Goal: Complete application form

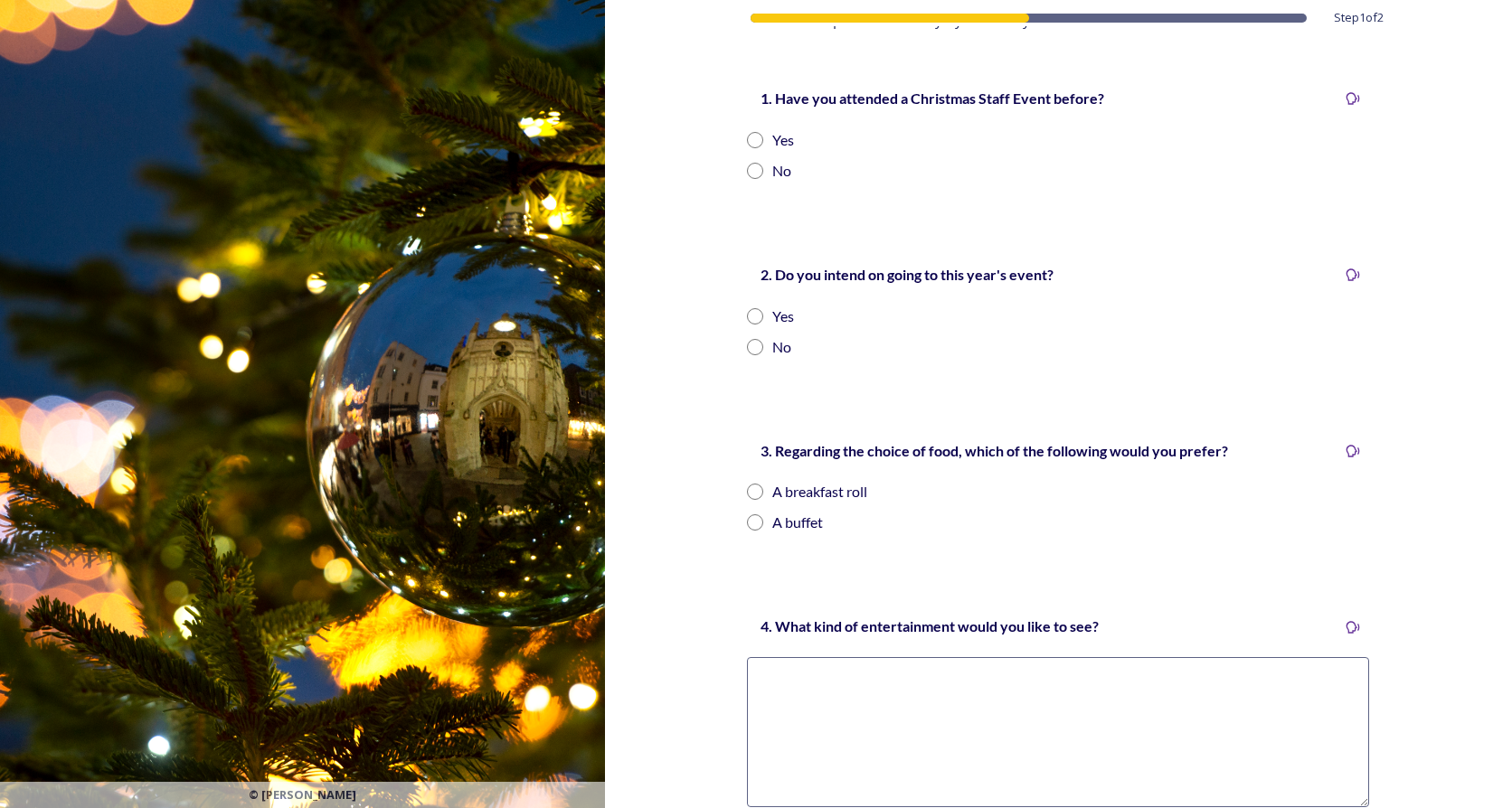
scroll to position [168, 0]
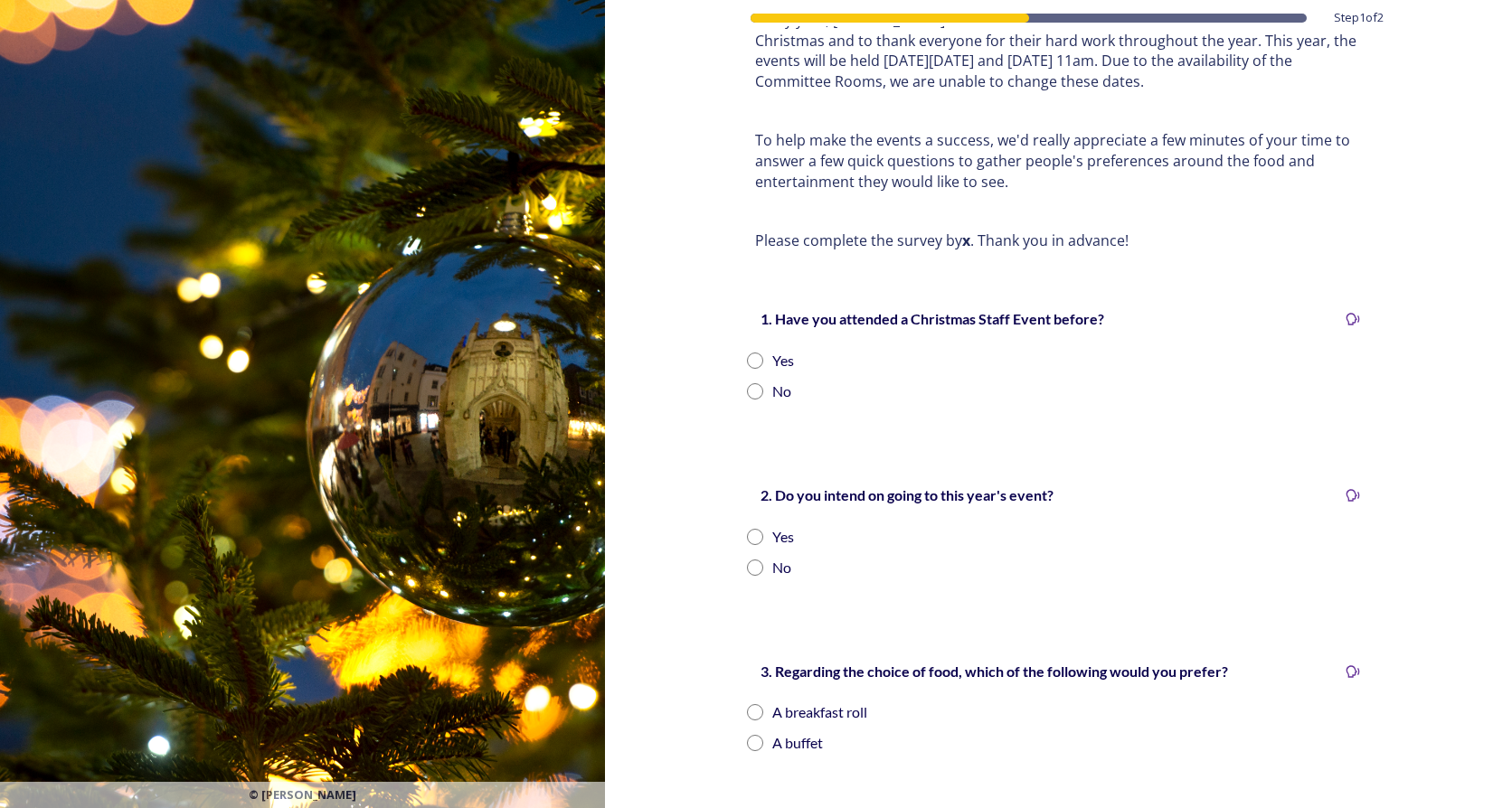
click at [1054, 521] on div "2. Do you intend on going to this year's event? Yes No" at bounding box center [1058, 531] width 651 height 131
click at [775, 384] on div "No" at bounding box center [781, 392] width 19 height 22
radio input "true"
click at [775, 560] on div "No" at bounding box center [781, 568] width 19 height 22
radio input "true"
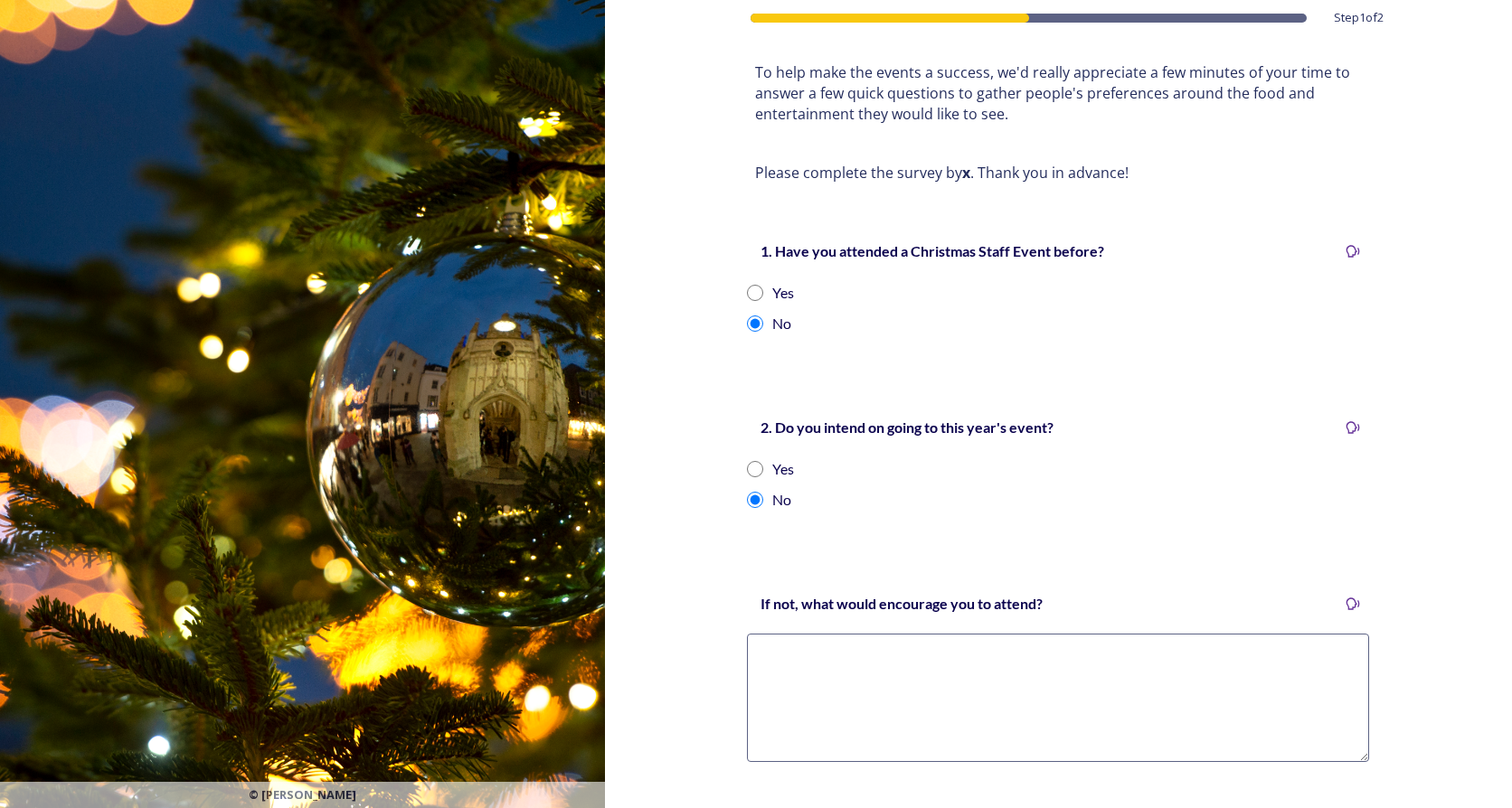
scroll to position [349, 0]
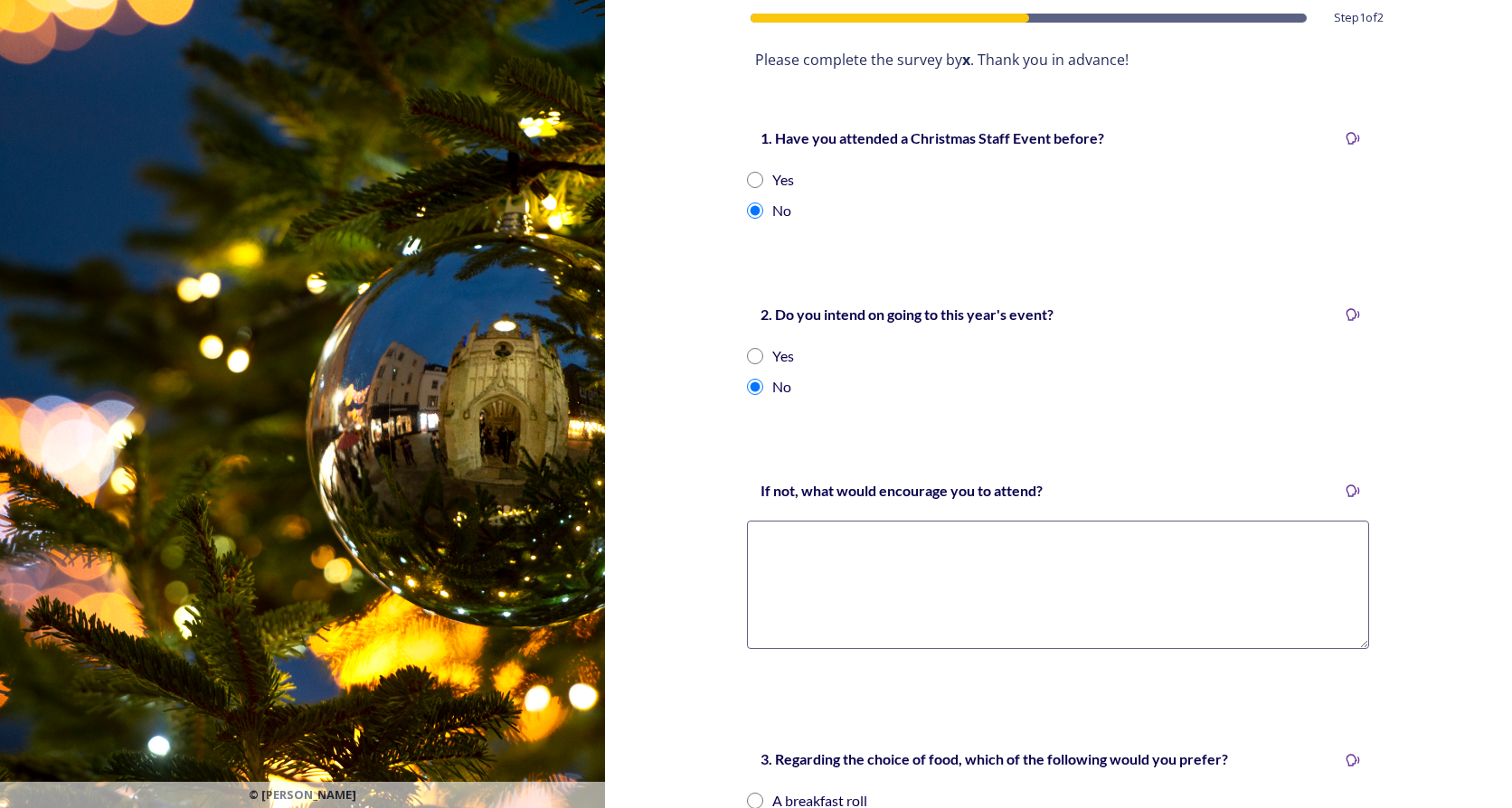
click at [841, 620] on textarea at bounding box center [1058, 585] width 622 height 128
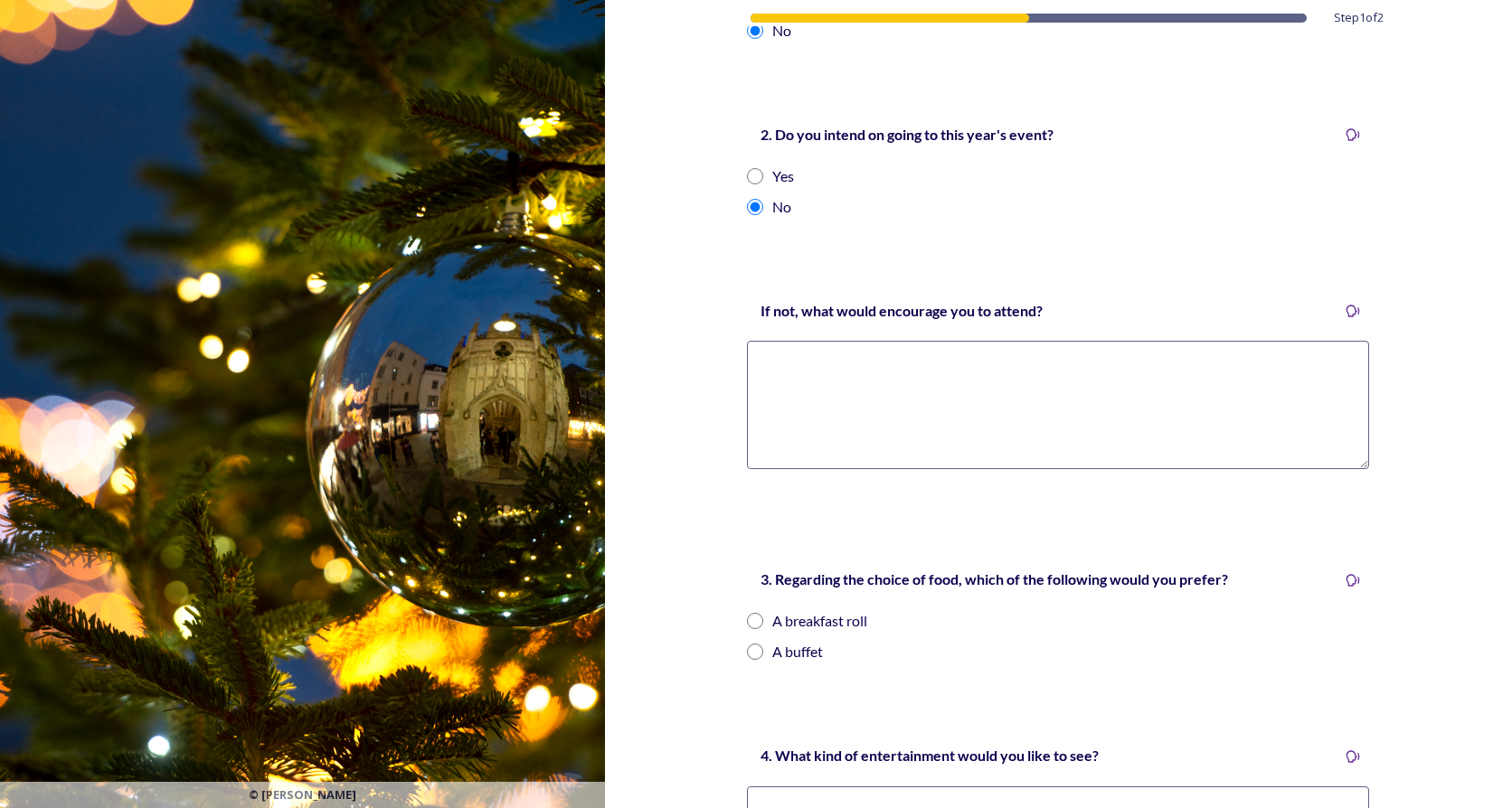
scroll to position [528, 0]
type textarea "Better music, less alcohol"
click at [982, 573] on strong "3. Regarding the choice of food, which of the following would you prefer?" at bounding box center [994, 580] width 468 height 18
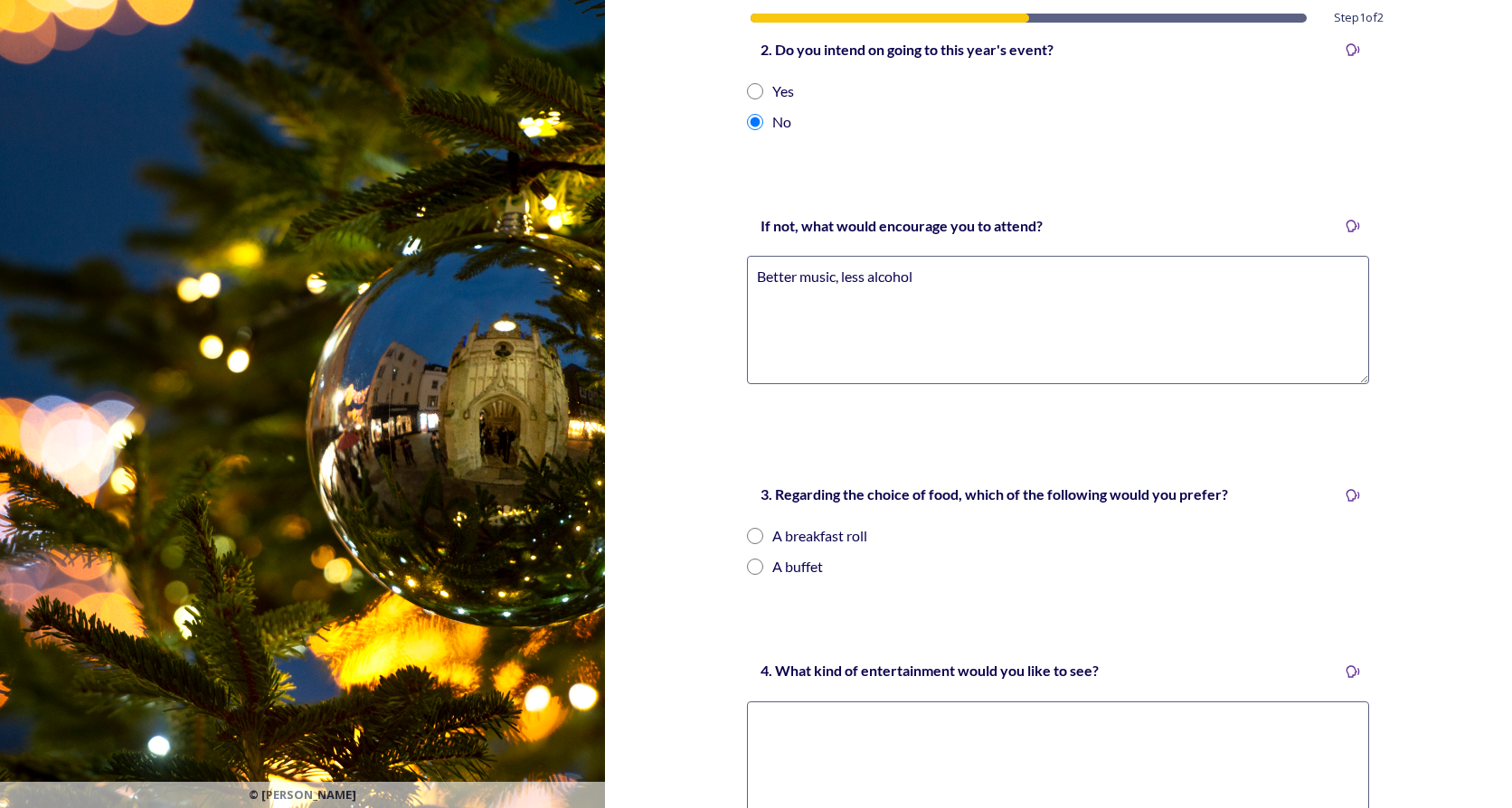
scroll to position [709, 0]
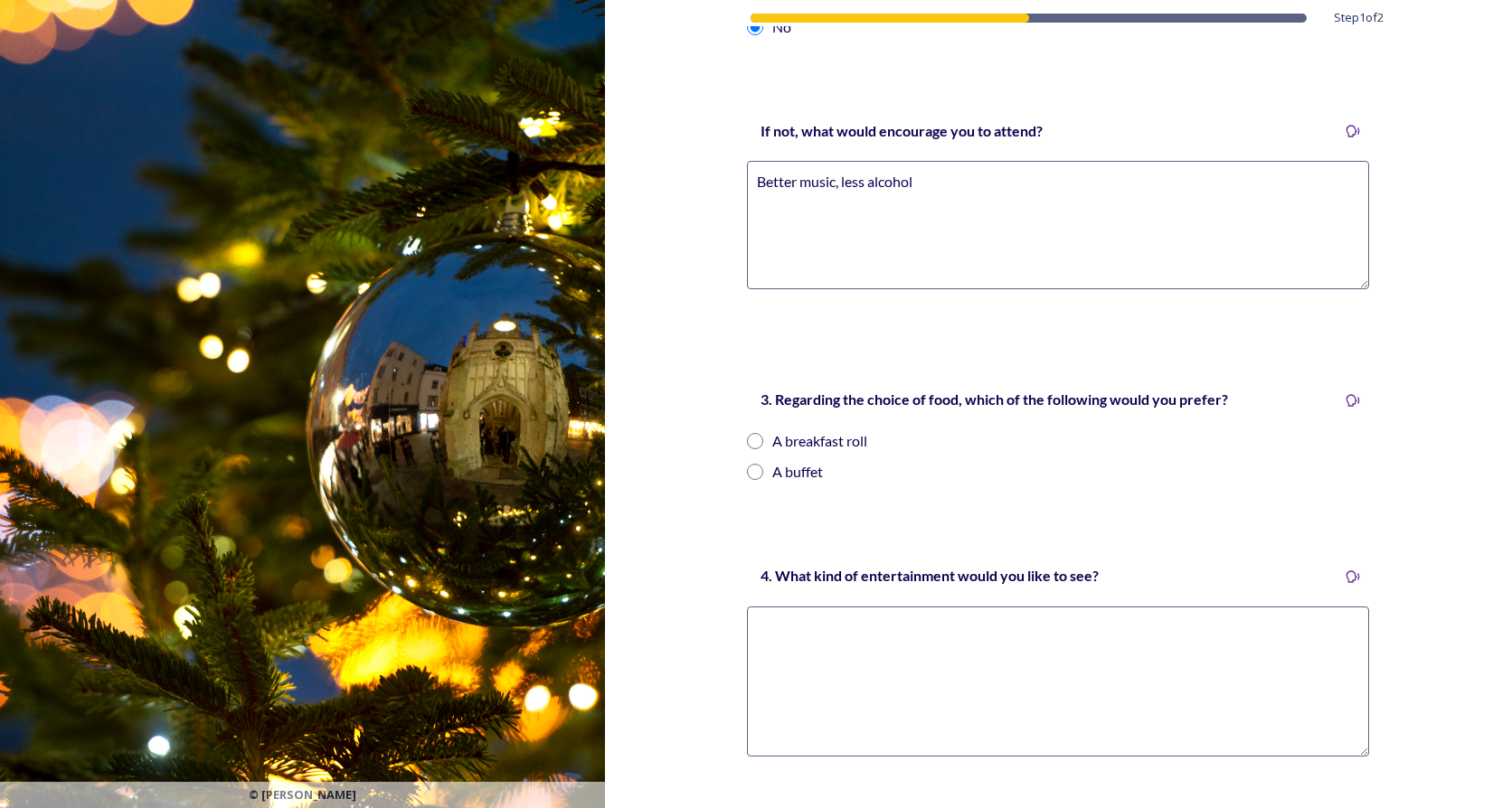
click at [747, 446] on input "radio" at bounding box center [756, 442] width 17 height 17
radio input "true"
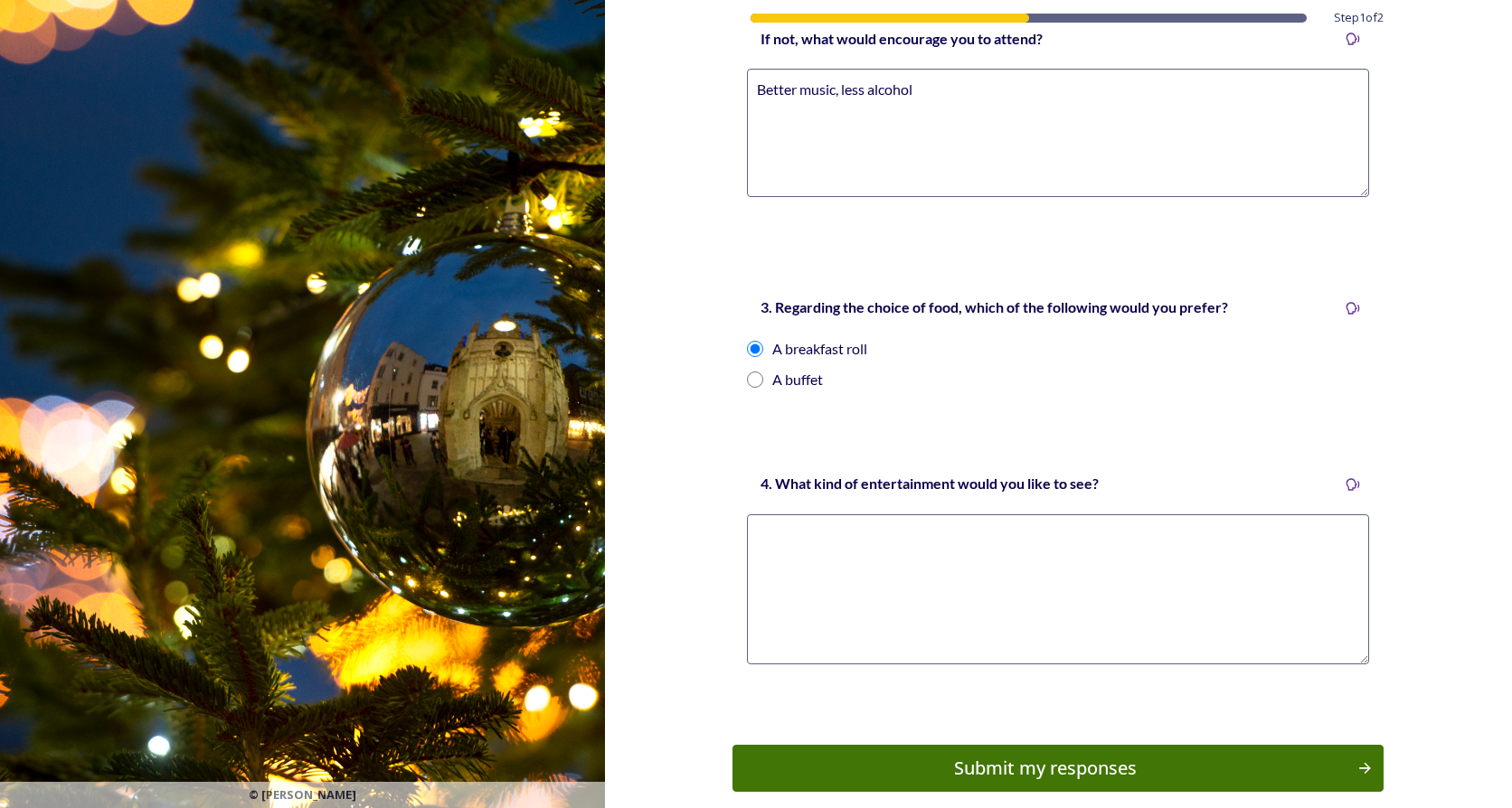
scroll to position [890, 0]
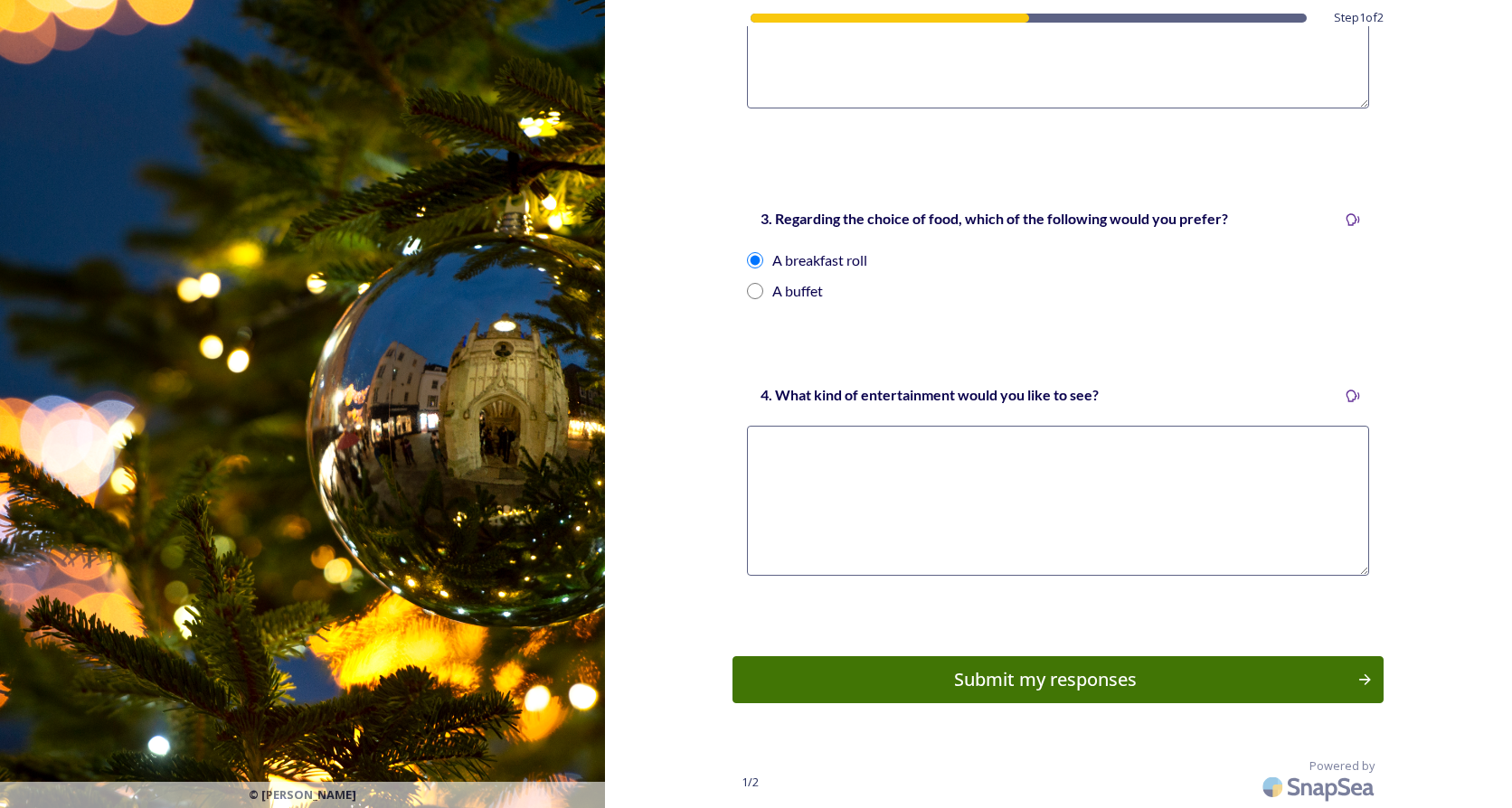
click at [905, 519] on textarea at bounding box center [1058, 501] width 622 height 150
type textarea "Quiz"
click at [968, 678] on div "Submit my responses" at bounding box center [1045, 679] width 612 height 27
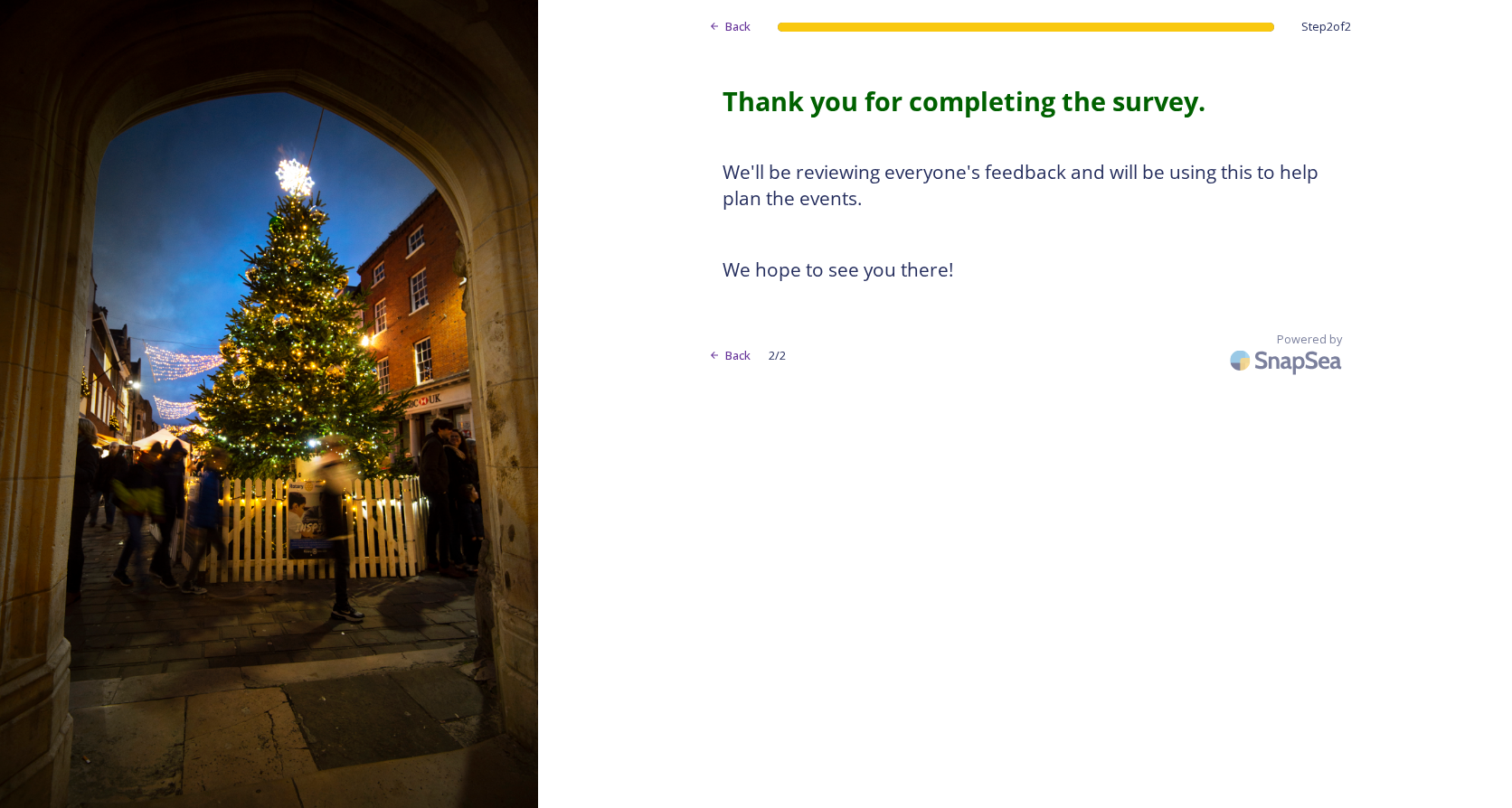
scroll to position [0, 0]
